Goal: Transaction & Acquisition: Subscribe to service/newsletter

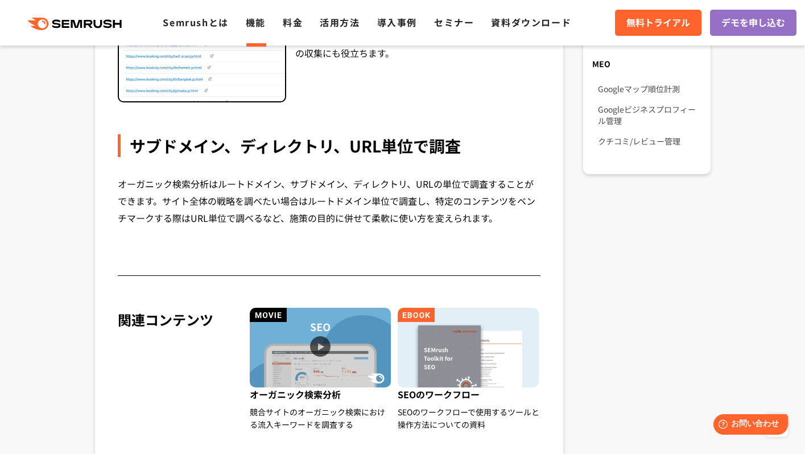
scroll to position [1204, 0]
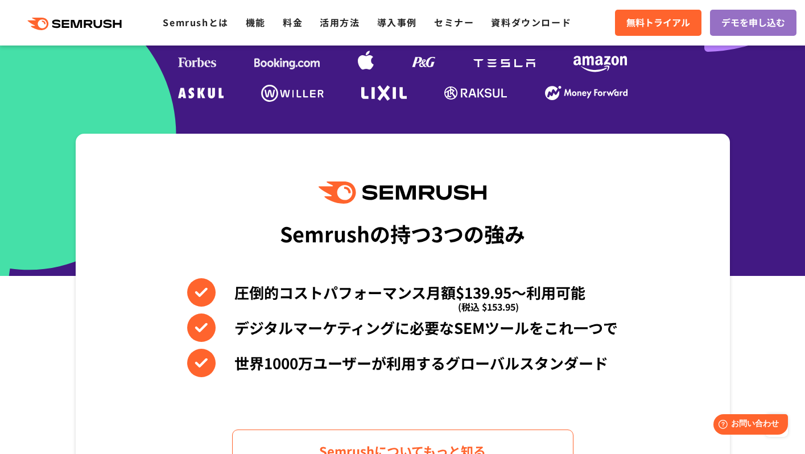
scroll to position [233, 0]
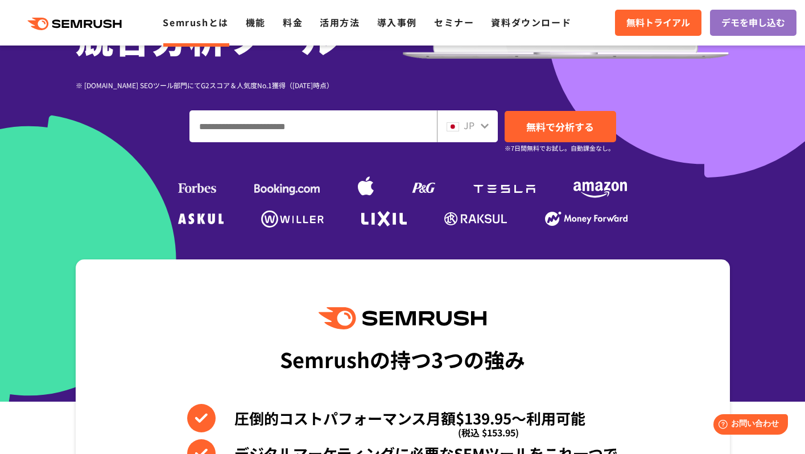
click at [209, 28] on link "Semrushとは" at bounding box center [195, 22] width 65 height 14
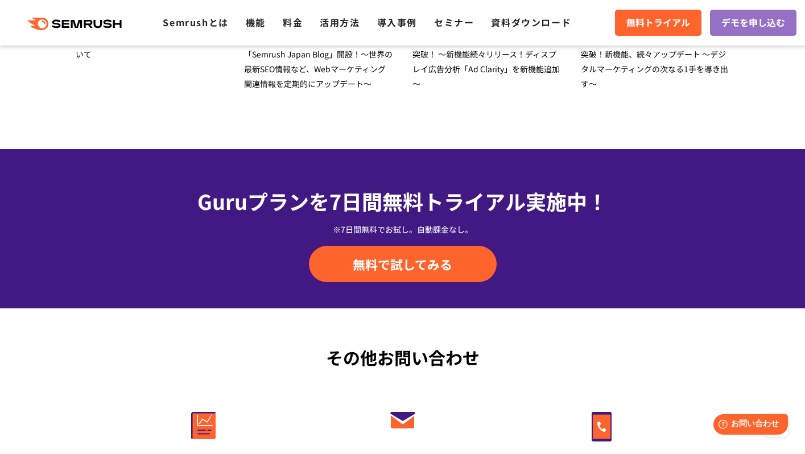
scroll to position [3735, 0]
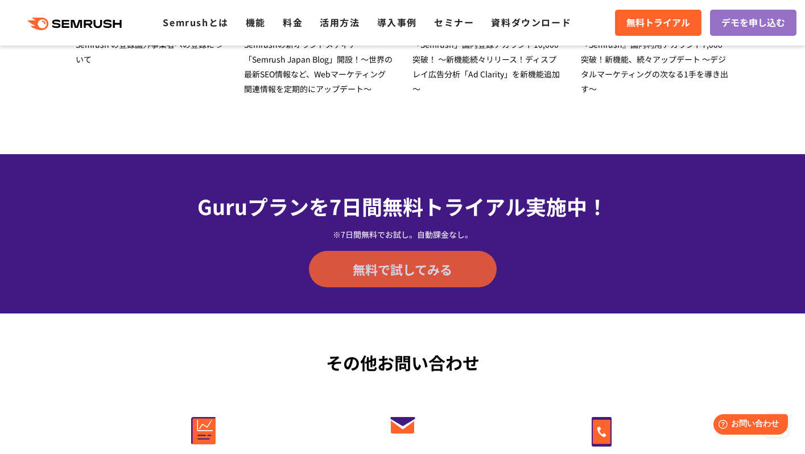
click at [394, 279] on link "無料で試してみる" at bounding box center [403, 269] width 188 height 36
